Goal: Task Accomplishment & Management: Manage account settings

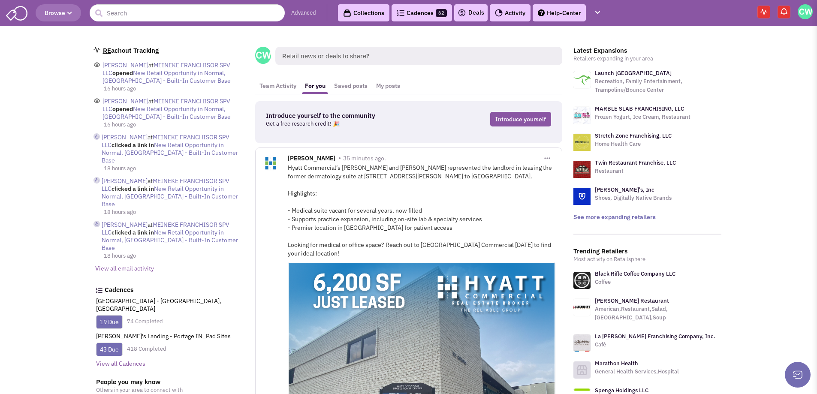
click at [418, 15] on link "Cadences 62" at bounding box center [422, 12] width 60 height 17
click at [417, 12] on link "Cadences 62" at bounding box center [422, 12] width 60 height 17
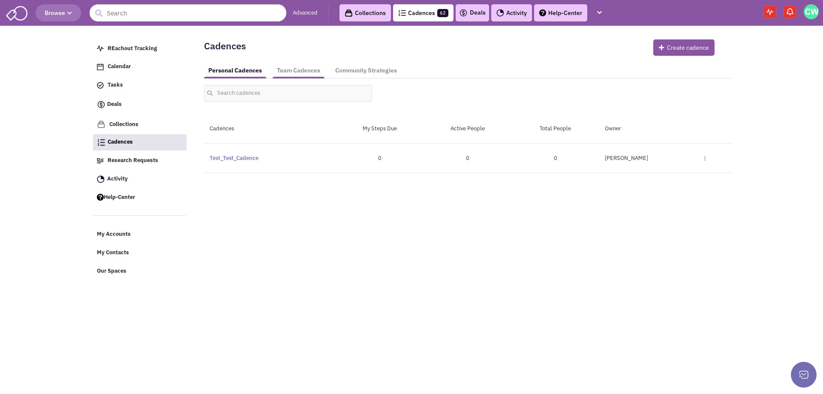
click at [307, 66] on link "Team Cadences" at bounding box center [299, 71] width 52 height 16
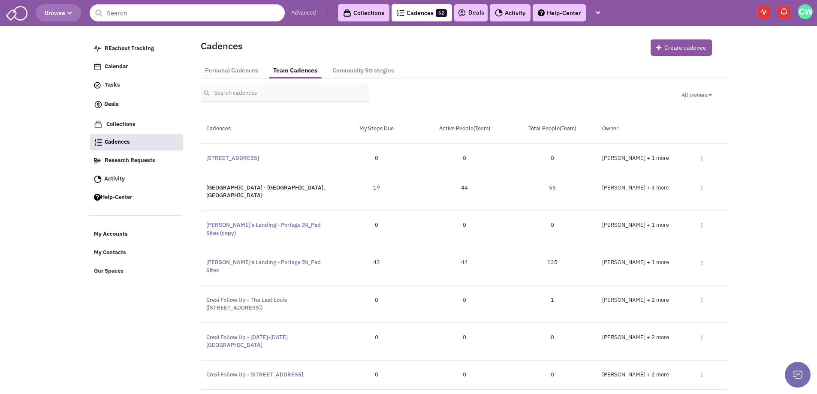
click at [273, 187] on link "[GEOGRAPHIC_DATA] - [GEOGRAPHIC_DATA], [GEOGRAPHIC_DATA]" at bounding box center [265, 191] width 119 height 15
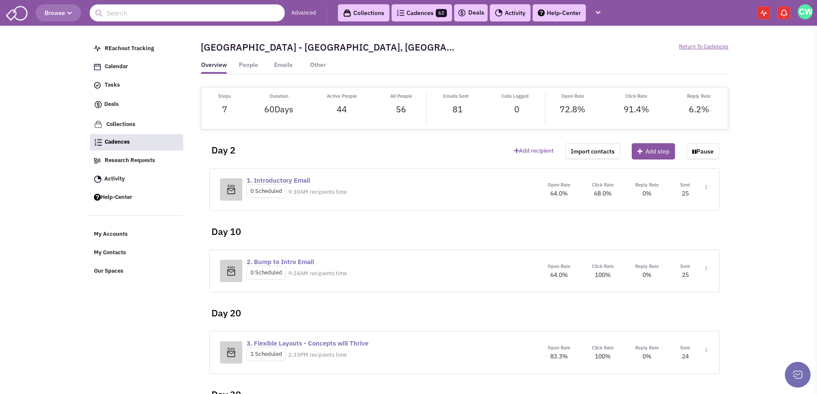
click at [294, 180] on link "1. Introductory Email" at bounding box center [278, 180] width 63 height 8
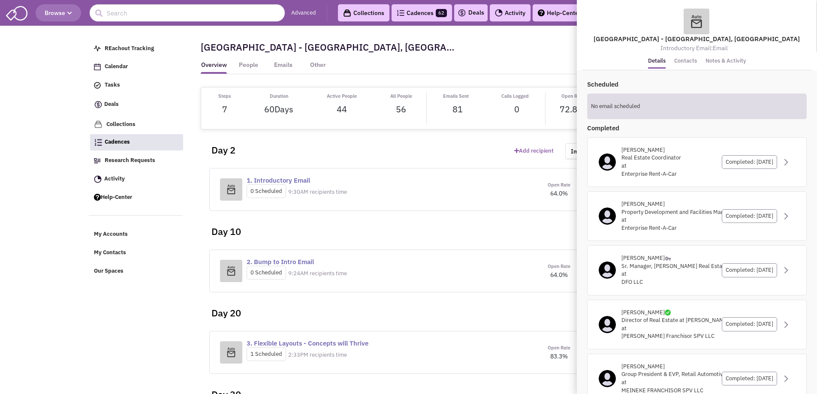
click at [721, 60] on link "Notes & Activity" at bounding box center [725, 61] width 41 height 12
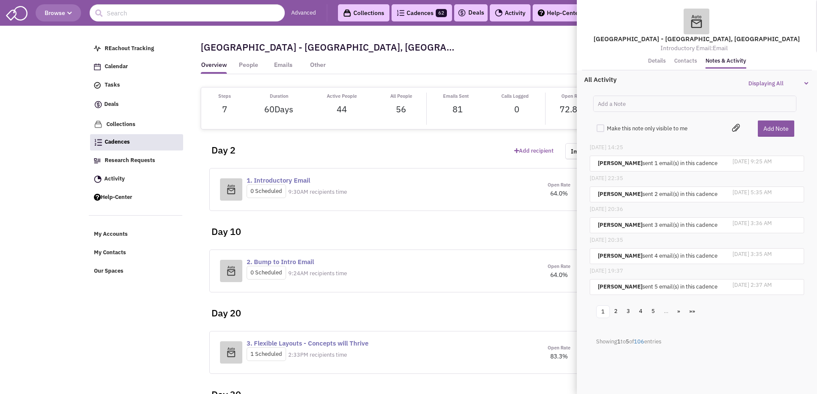
click at [683, 63] on link "Contacts" at bounding box center [685, 61] width 23 height 12
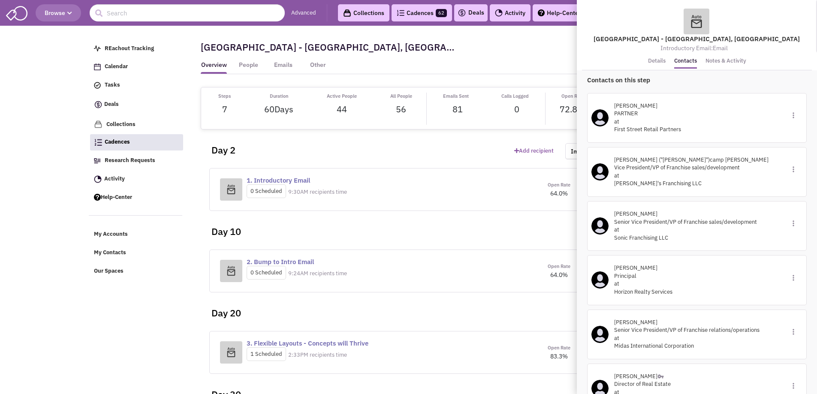
click at [412, 152] on div "Day 2" at bounding box center [357, 147] width 304 height 34
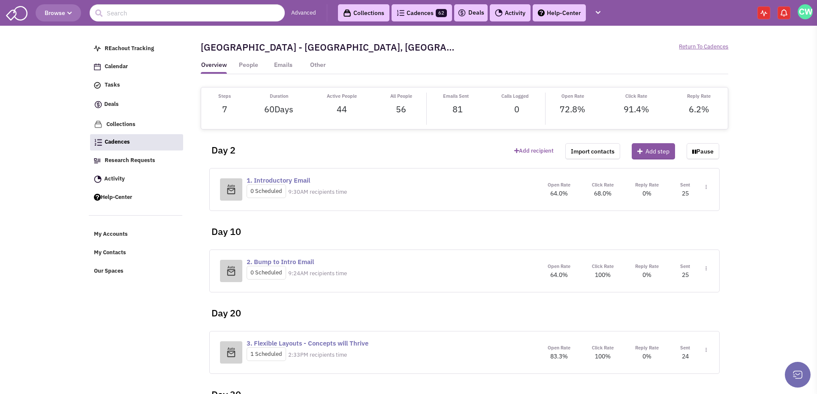
click at [707, 187] on img at bounding box center [705, 187] width 1 height 5
click at [677, 226] on link "Edit content" at bounding box center [681, 225] width 68 height 15
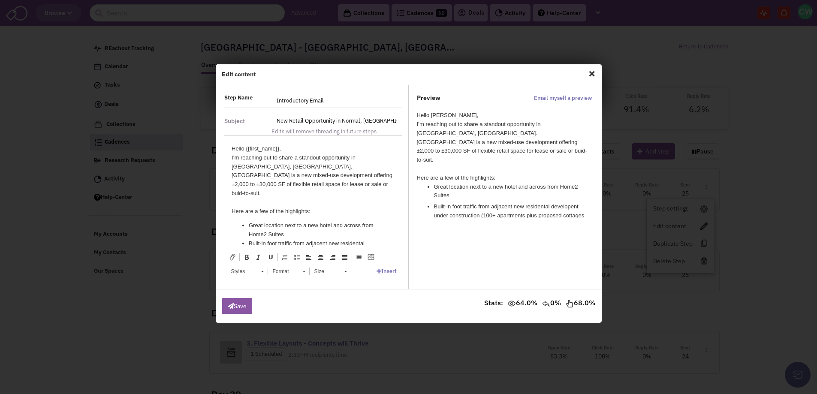
click at [592, 73] on span "Close" at bounding box center [591, 74] width 11 height 14
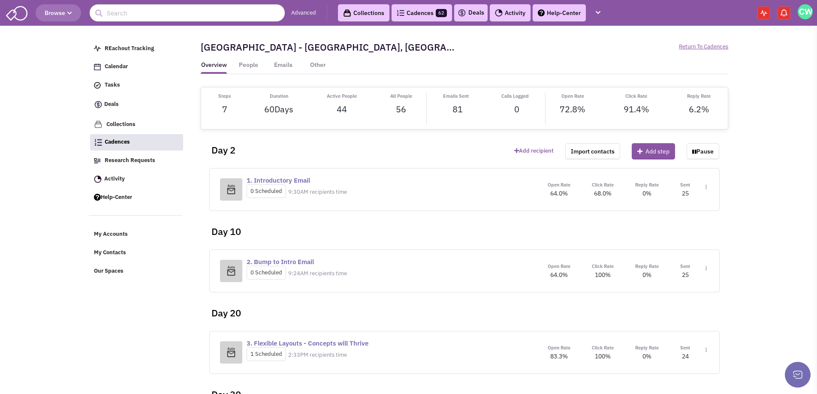
click at [705, 267] on img at bounding box center [705, 268] width 1 height 5
click at [678, 307] on link "Edit content" at bounding box center [681, 307] width 68 height 15
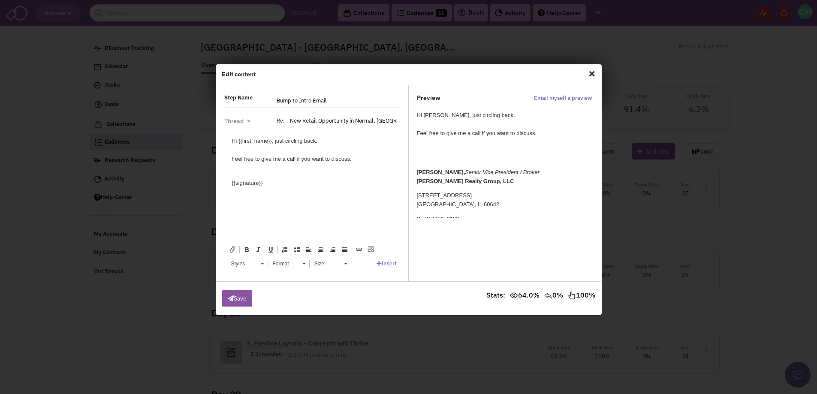
click at [593, 75] on span "Close" at bounding box center [591, 74] width 11 height 14
